Goal: Contribute content: Add original content to the website for others to see

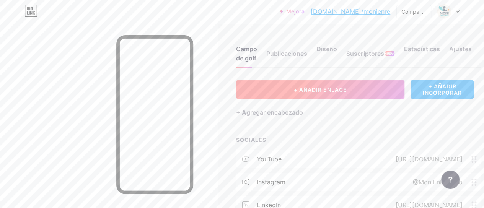
click at [339, 87] on font "+ AÑADIR ENLACE" at bounding box center [320, 89] width 53 height 6
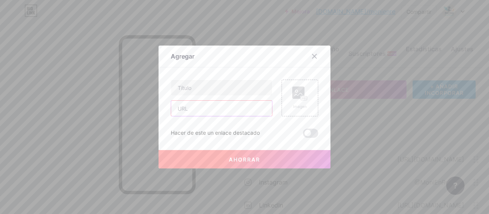
click at [188, 106] on input "text" at bounding box center [221, 108] width 101 height 15
paste input "[URL][DOMAIN_NAME]"
type input "[URL][DOMAIN_NAME]"
click at [201, 89] on input "text" at bounding box center [221, 87] width 101 height 15
type input "Moni En Remoto"
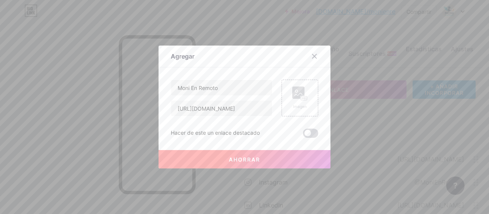
click at [309, 133] on span at bounding box center [310, 132] width 15 height 9
click at [303, 135] on input "checkbox" at bounding box center [303, 135] width 0 height 0
click at [303, 132] on span at bounding box center [310, 132] width 15 height 9
click at [303, 135] on input "checkbox" at bounding box center [303, 135] width 0 height 0
click at [298, 90] on rect at bounding box center [298, 92] width 12 height 12
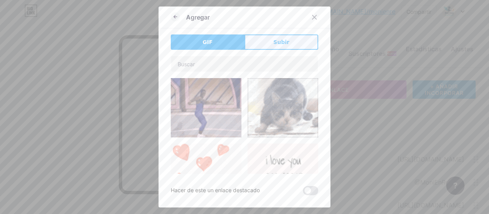
click at [277, 46] on button "Subir" at bounding box center [282, 41] width 74 height 15
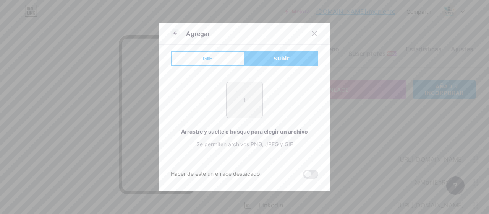
click at [239, 104] on input "file" at bounding box center [245, 100] width 36 height 36
type input "C:\fakepath\Logo Moni En Remoto v1.png"
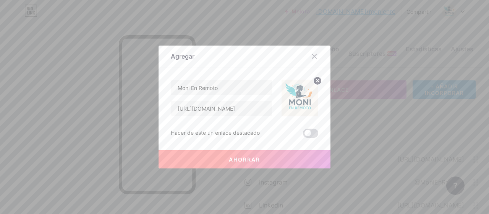
click at [312, 132] on span at bounding box center [310, 132] width 15 height 9
click at [303, 135] on input "checkbox" at bounding box center [303, 135] width 0 height 0
click at [247, 157] on font "Ahorrar" at bounding box center [244, 159] width 31 height 6
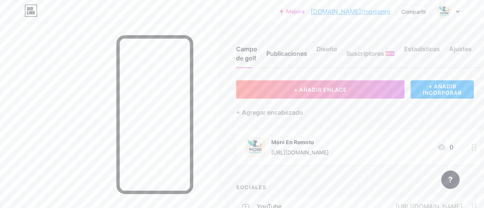
click at [300, 57] on font "Publicaciones" at bounding box center [286, 54] width 41 height 8
click at [333, 49] on font "Diseño" at bounding box center [326, 49] width 21 height 8
click at [249, 55] on font "Campo de golf" at bounding box center [246, 53] width 21 height 17
click at [444, 88] on font "+ AÑADIR INCORPORAR" at bounding box center [441, 89] width 39 height 13
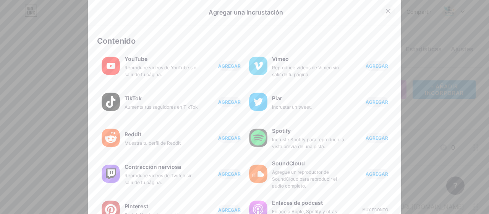
click at [385, 11] on icon at bounding box center [388, 11] width 6 height 6
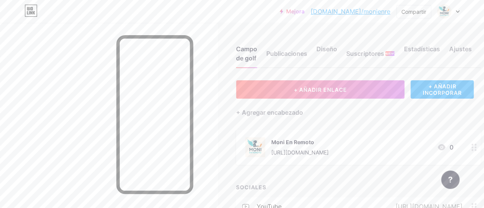
click at [295, 142] on font "Moni En Remoto" at bounding box center [292, 142] width 43 height 6
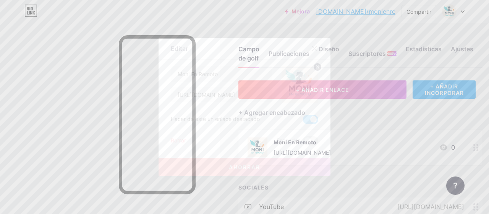
click at [262, 167] on button "Ahorrar" at bounding box center [245, 167] width 172 height 18
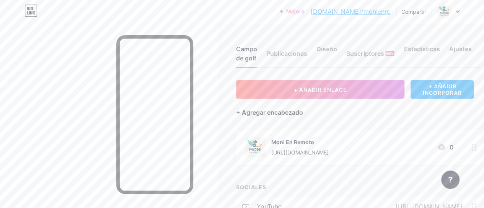
click at [290, 113] on font "+ Agregar encabezado" at bounding box center [269, 113] width 67 height 8
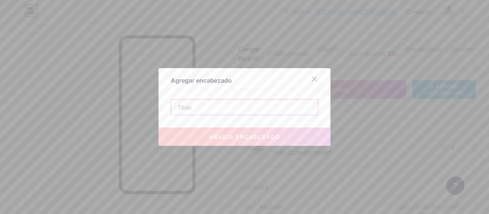
click at [281, 110] on input "text" at bounding box center [244, 106] width 147 height 15
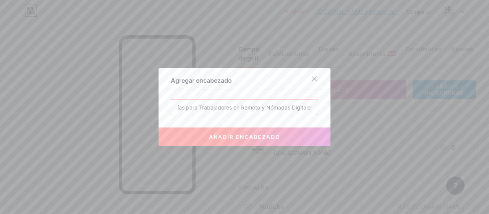
scroll to position [0, 20]
type input "Mentorías para Trabajadores en Remoto y Nómadas Digitales"
click at [258, 133] on font "añadir encabezado" at bounding box center [244, 136] width 71 height 6
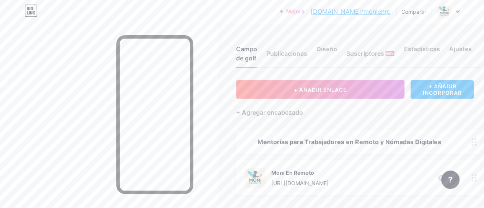
click at [331, 142] on font "Mentorías para Trabajadores en Remoto y Nómadas Digitales" at bounding box center [349, 142] width 184 height 8
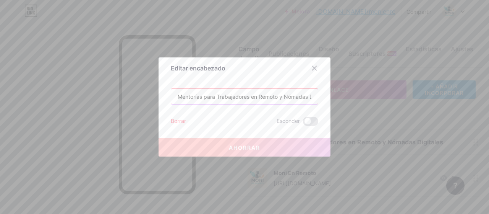
scroll to position [0, 20]
drag, startPoint x: 176, startPoint y: 96, endPoint x: 346, endPoint y: 111, distance: 170.5
click at [346, 111] on div "Editar encabezado Mentorías para Trabajadores en Remoto y Nómadas Digitales Bor…" at bounding box center [244, 107] width 489 height 214
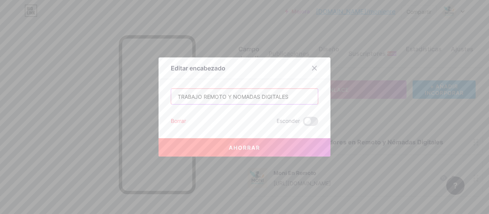
type input "TRABAJO REMOTO Y NOMADAS DIGITALES"
click at [260, 146] on button "Ahorrar" at bounding box center [245, 147] width 172 height 18
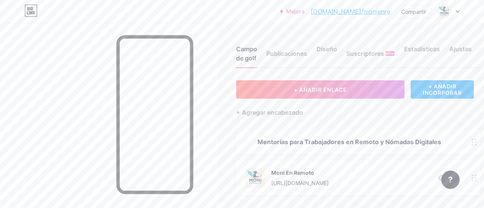
click at [274, 145] on font "Mentorías para Trabajadores en Remoto y Nómadas Digitales" at bounding box center [349, 142] width 184 height 8
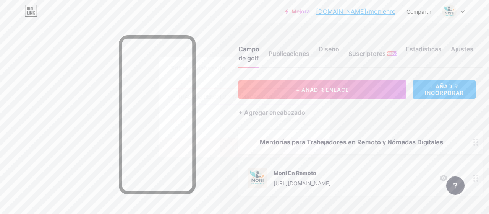
click at [230, 98] on input "TRABAJO REMOTO Y NOMADAS DIGITALES" at bounding box center [244, 96] width 147 height 15
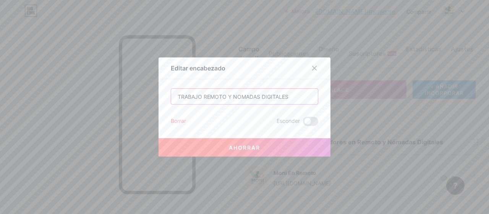
type input "TRABAJO REMOTO Y NOMADAS DIGITALES"
click at [238, 147] on font "Ahorrar" at bounding box center [244, 147] width 31 height 6
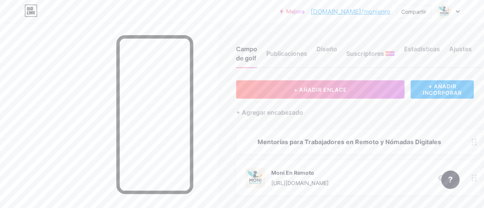
click at [298, 180] on font "[URL][DOMAIN_NAME]" at bounding box center [299, 183] width 57 height 6
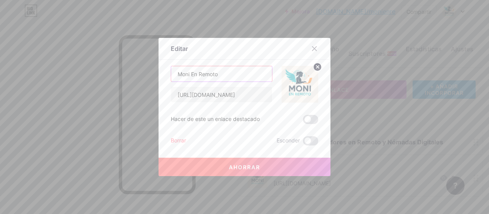
click at [226, 75] on input "Moni En Remoto" at bounding box center [221, 73] width 101 height 15
type input "ú"
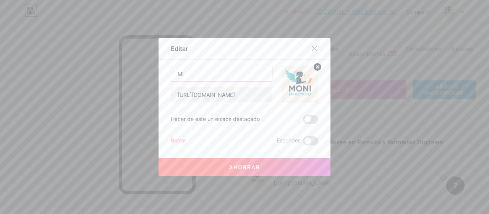
type input "M"
type input "C"
type input "c"
type input "e"
type input "ENTRA AQUÍ"
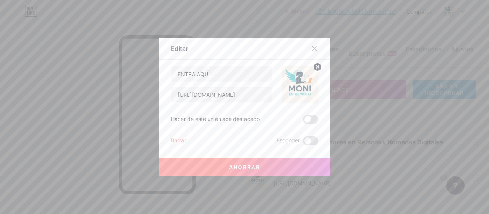
click at [243, 165] on font "Ahorrar" at bounding box center [244, 167] width 31 height 6
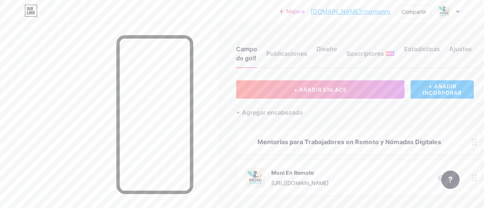
click at [278, 141] on font "Mentorías para Trabajadores en Remoto y Nómadas Digitales" at bounding box center [349, 142] width 184 height 8
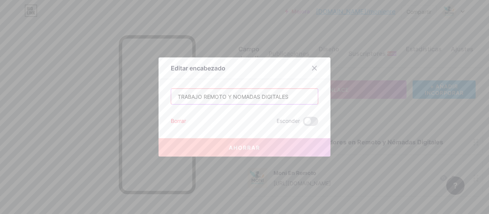
click at [173, 97] on input "TRABAJO REMOTO Y NOMADAS DIGITALES" at bounding box center [244, 96] width 147 height 15
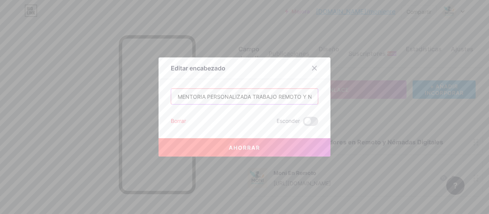
drag, startPoint x: 307, startPoint y: 96, endPoint x: 143, endPoint y: 85, distance: 164.4
click at [143, 85] on div "Editar encabezado MENTORIA PERSONALIZADA TRABAJO REMOTO Y NOMADAS DIGITALES Bor…" at bounding box center [244, 107] width 489 height 214
type input "S"
paste input "Te enseño a trabajar con libertad: desde casa, un café, la playa o la montaña"
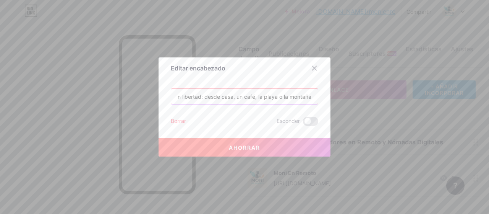
type input "Te enseño a trabajar con libertad: desde casa, un café, la playa o la montaña"
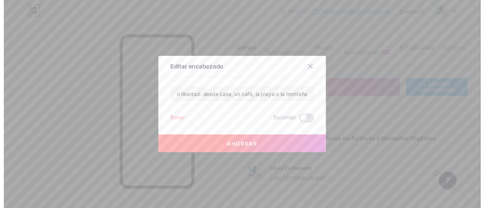
scroll to position [0, 0]
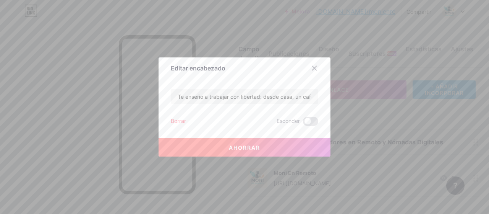
click at [248, 145] on font "Ahorrar" at bounding box center [244, 147] width 31 height 6
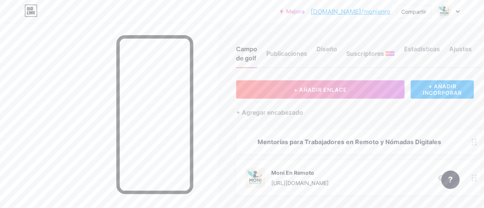
click at [224, 96] on div "Campo de golf Publicaciones Diseño Suscriptores NUEVO Estadísticas Ajustes + AÑ…" at bounding box center [256, 188] width 512 height 330
